Goal: Browse casually

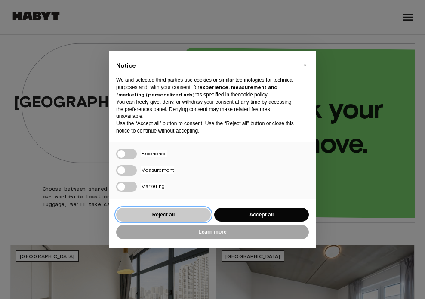
click at [190, 212] on button "Reject all" at bounding box center [163, 215] width 95 height 14
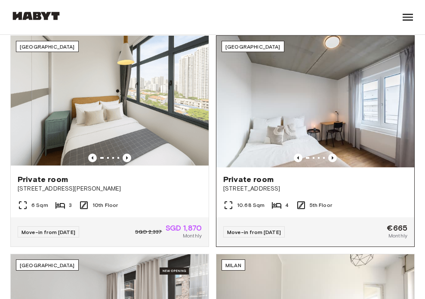
scroll to position [210, 0]
